Goal: Transaction & Acquisition: Book appointment/travel/reservation

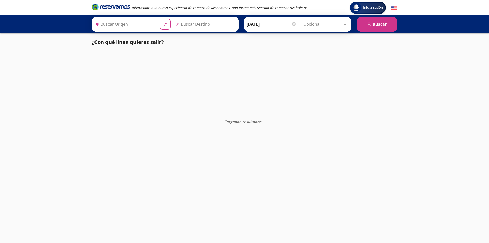
type input "Culiacán, [GEOGRAPHIC_DATA]"
type input "Tijuana, [GEOGRAPHIC_DATA][US_STATE]"
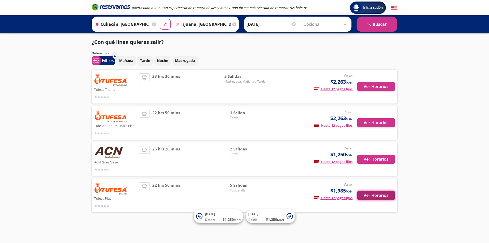
click at [367, 196] on button "Ver Horarios" at bounding box center [375, 195] width 37 height 9
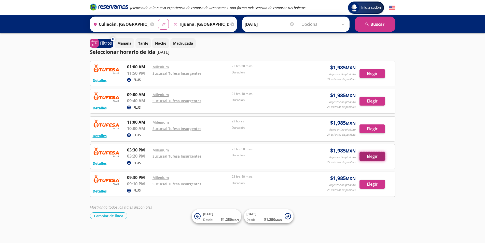
click at [370, 155] on button "Elegir" at bounding box center [371, 156] width 25 height 9
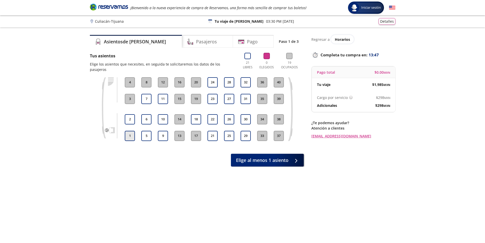
click at [132, 131] on button "1" at bounding box center [130, 136] width 10 height 10
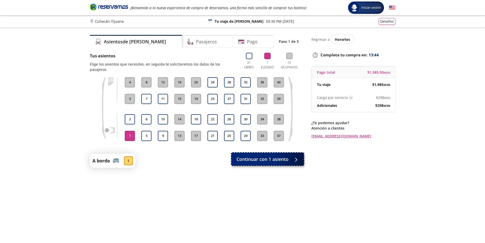
click at [280, 156] on span "Continuar con 1 asiento" at bounding box center [262, 159] width 52 height 7
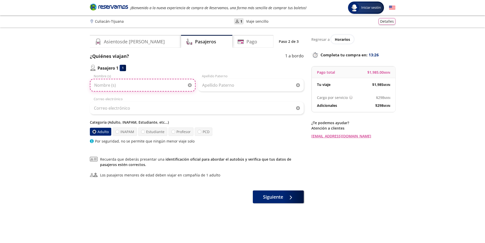
click at [131, 86] on input "Nombre (s)" at bounding box center [143, 85] width 106 height 13
click at [189, 71] on div "Pasajero 1 1 Nombre (s) Apellido [PERSON_NAME] Correo electrónico Categoría (Ad…" at bounding box center [197, 104] width 214 height 79
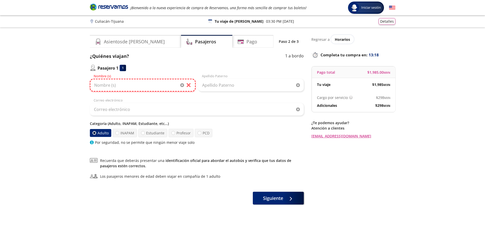
click at [159, 82] on input "Nombre (s)" at bounding box center [143, 85] width 106 height 13
type input "[PERSON_NAME]"
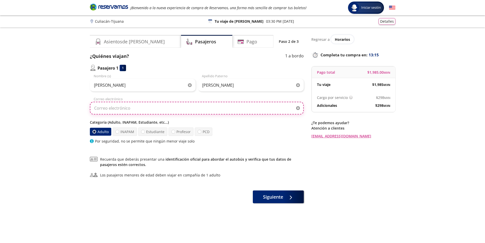
click at [125, 108] on input "Correo electrónico" at bounding box center [197, 108] width 214 height 13
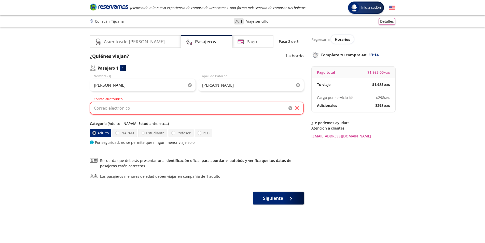
click at [157, 95] on div "[PERSON_NAME] Nombre (s) [PERSON_NAME] Apellido [PERSON_NAME] Correo electrónic…" at bounding box center [197, 109] width 214 height 71
click at [145, 108] on input "Correo electrónico" at bounding box center [197, 108] width 214 height 13
paste input "[EMAIL_ADDRESS][DOMAIN_NAME]"
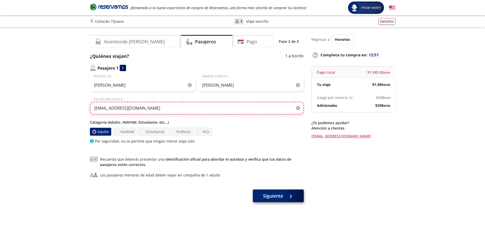
type input "[EMAIL_ADDRESS][DOMAIN_NAME]"
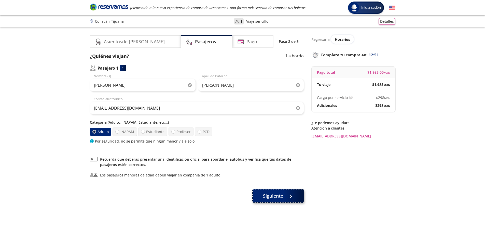
click at [281, 199] on button "Siguiente" at bounding box center [278, 195] width 51 height 13
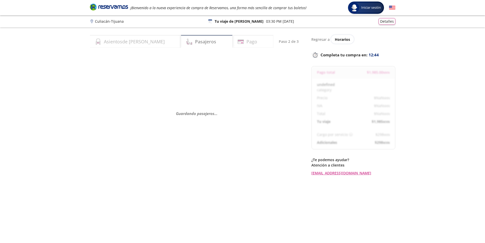
select select "MX"
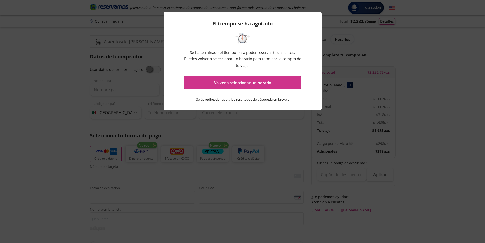
click at [391, 52] on div "El tiempo se ha agotado Se ha terminado el tiempo para poder reservar tus asien…" at bounding box center [242, 121] width 485 height 243
click at [363, 37] on div "El tiempo se ha agotado Se ha terminado el tiempo para poder reservar tus asien…" at bounding box center [242, 121] width 485 height 243
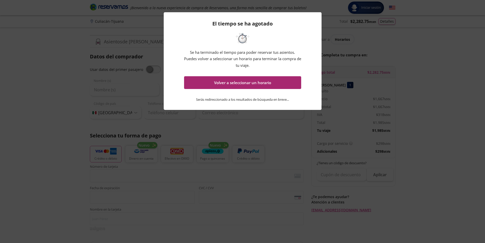
click at [258, 85] on button "Volver a seleccionar un horario" at bounding box center [242, 82] width 117 height 13
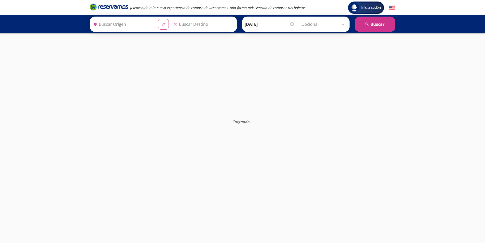
type input "Sucursal Tufesa Insurgentes, [GEOGRAPHIC_DATA][US_STATE]"
type input "Milenium, [GEOGRAPHIC_DATA]"
